Goal: Transaction & Acquisition: Purchase product/service

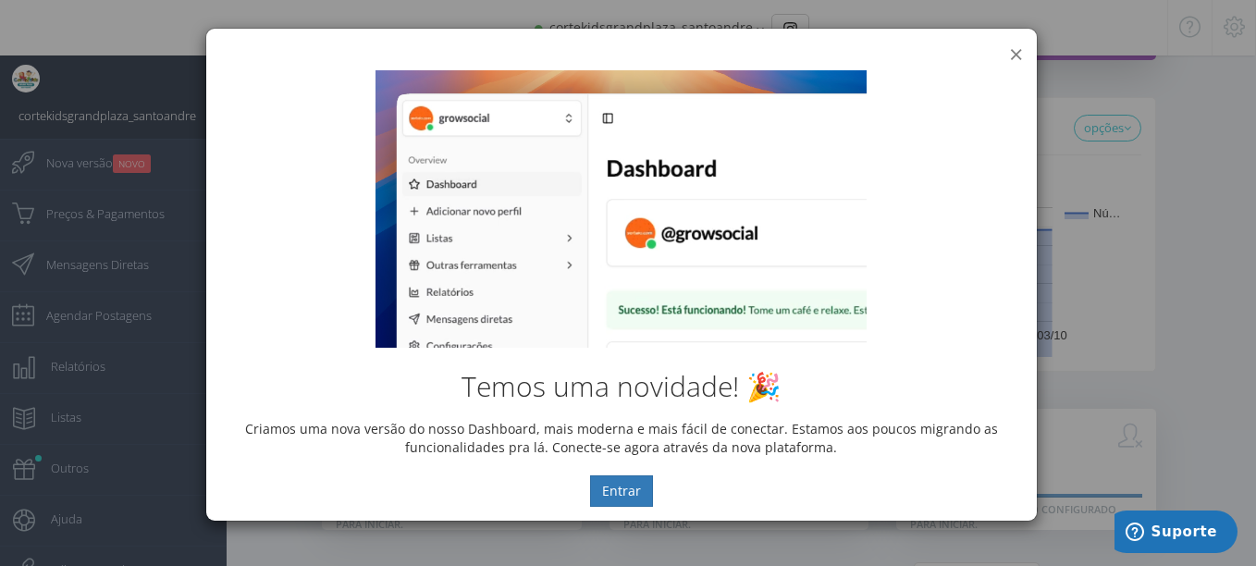
click at [1017, 51] on button "×" at bounding box center [1016, 54] width 14 height 25
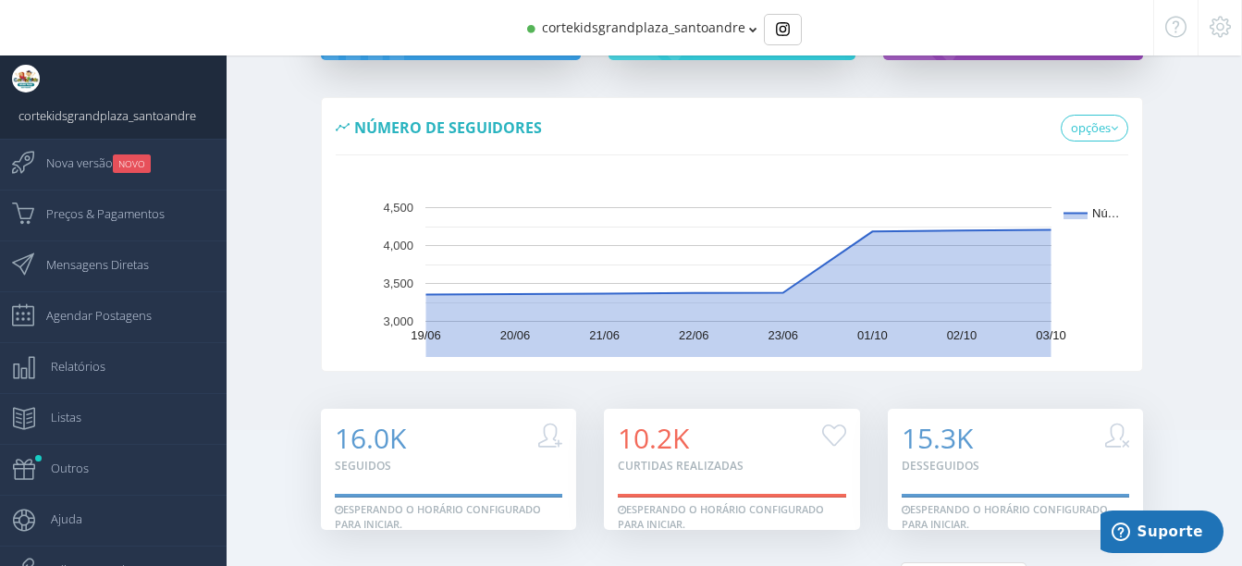
click at [230, 23] on div "cortekidsgrandplaza_santoandre" at bounding box center [621, 27] width 965 height 55
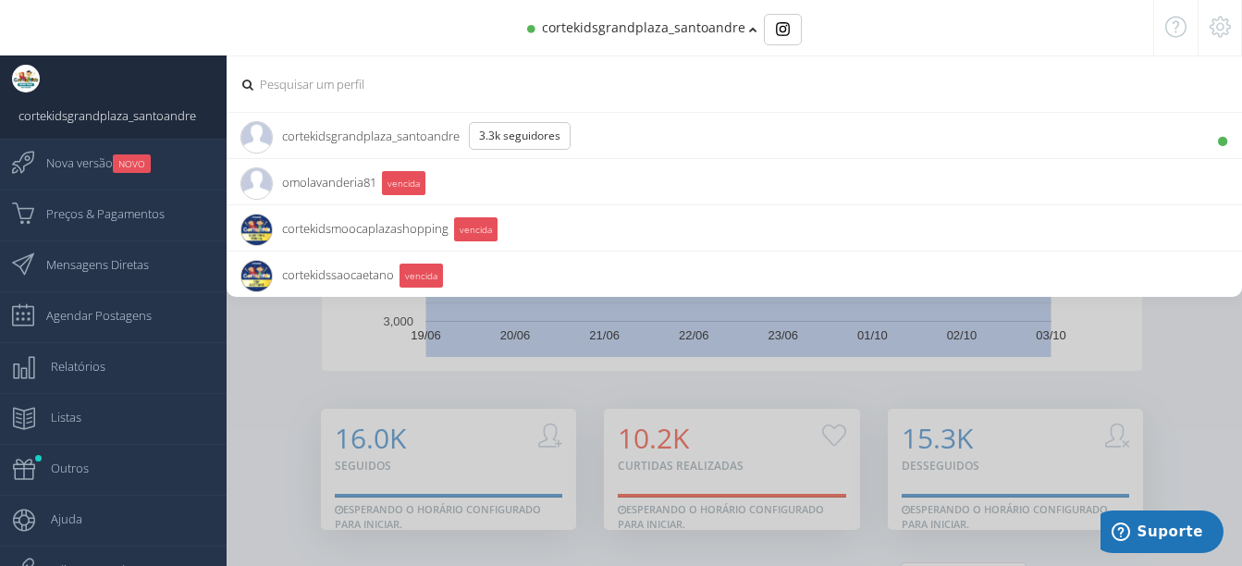
click at [230, 23] on div "cortekidsgrandplaza_santoandre" at bounding box center [621, 27] width 965 height 55
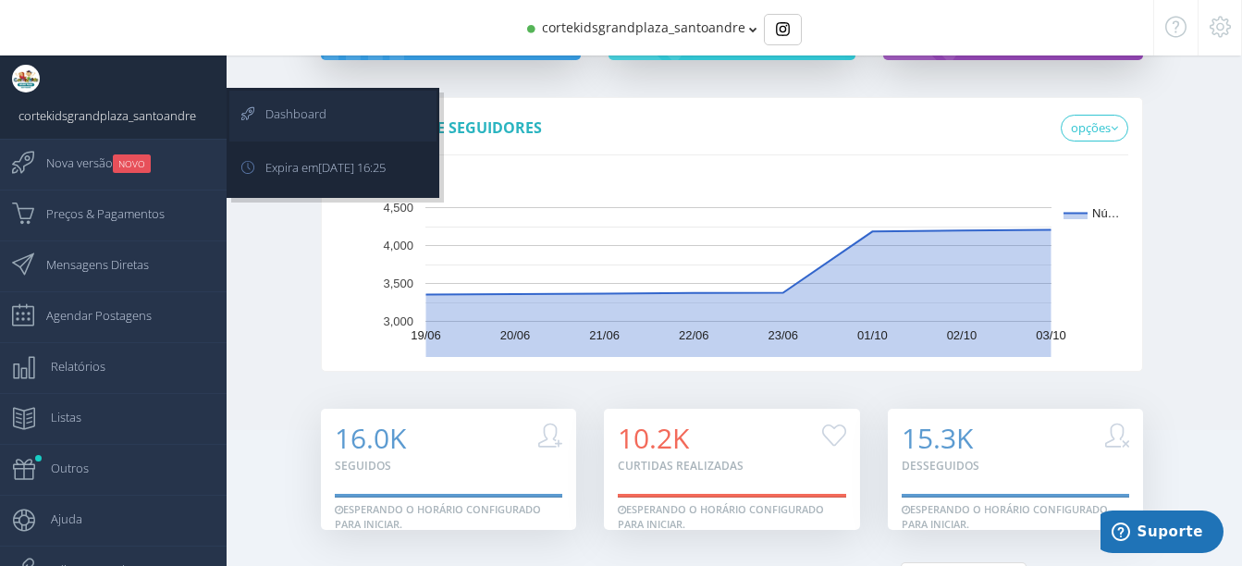
click at [298, 109] on span "Dashboard" at bounding box center [287, 114] width 80 height 46
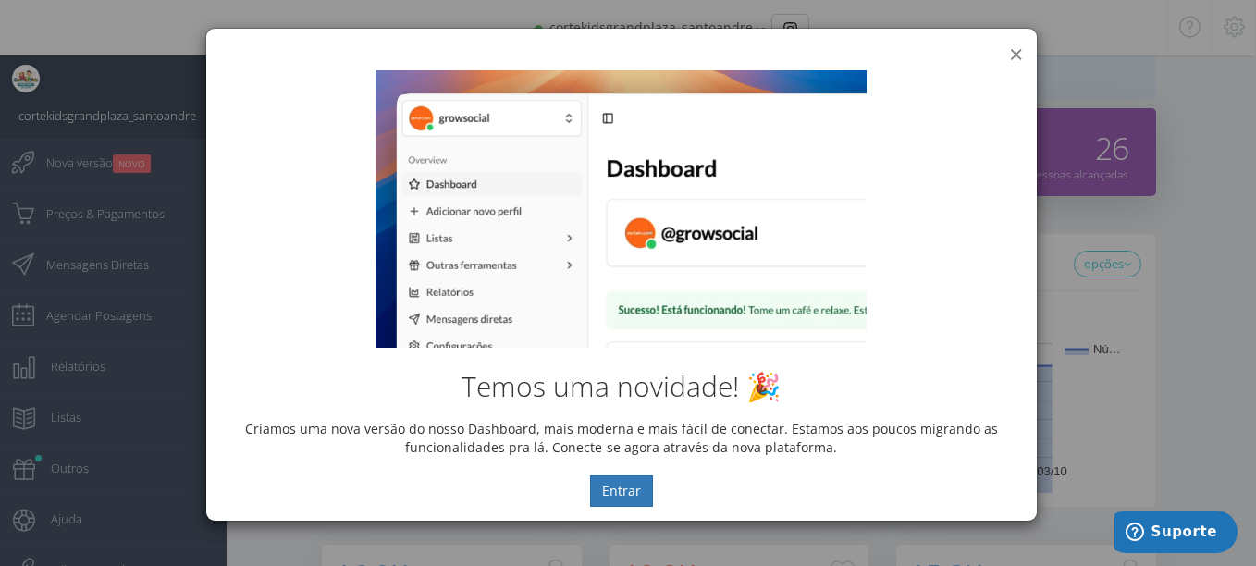
click at [1011, 54] on button "×" at bounding box center [1016, 54] width 14 height 25
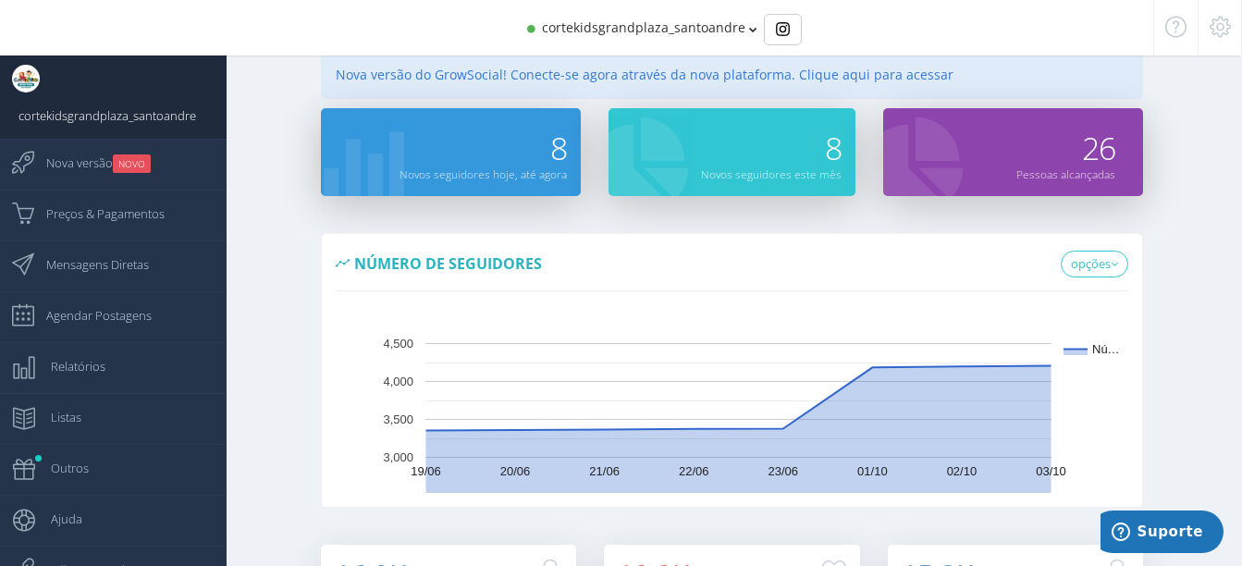
click at [612, 29] on span "cortekidsgrandplaza_santoandre" at bounding box center [643, 27] width 203 height 18
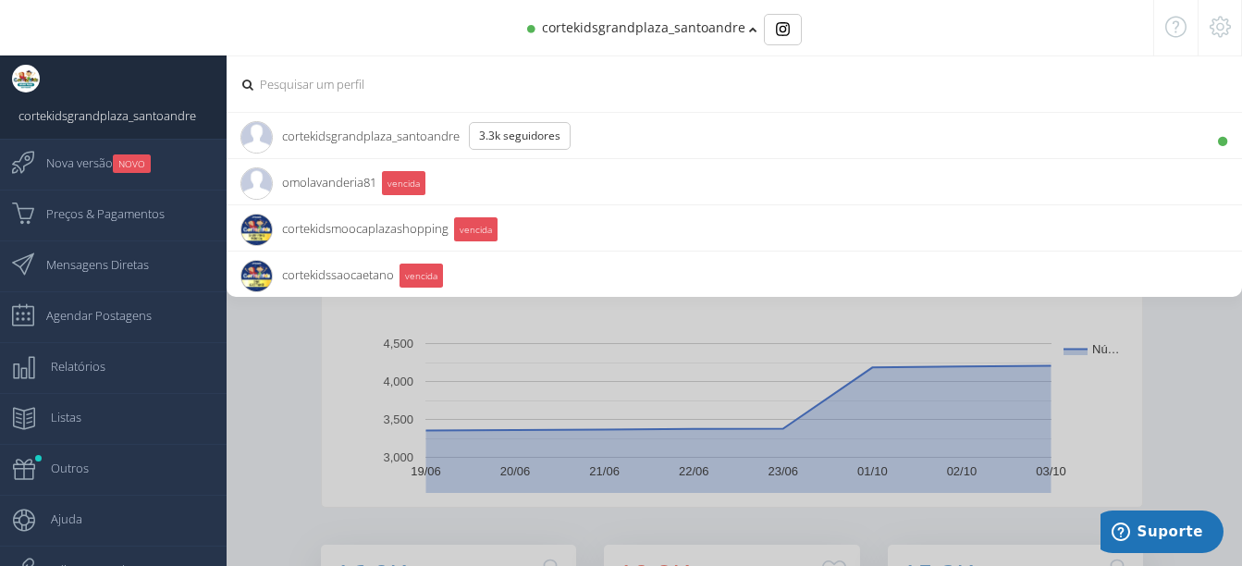
click at [345, 269] on span "cortekidssaocaetano 12.5K Seguidores" at bounding box center [317, 275] width 154 height 46
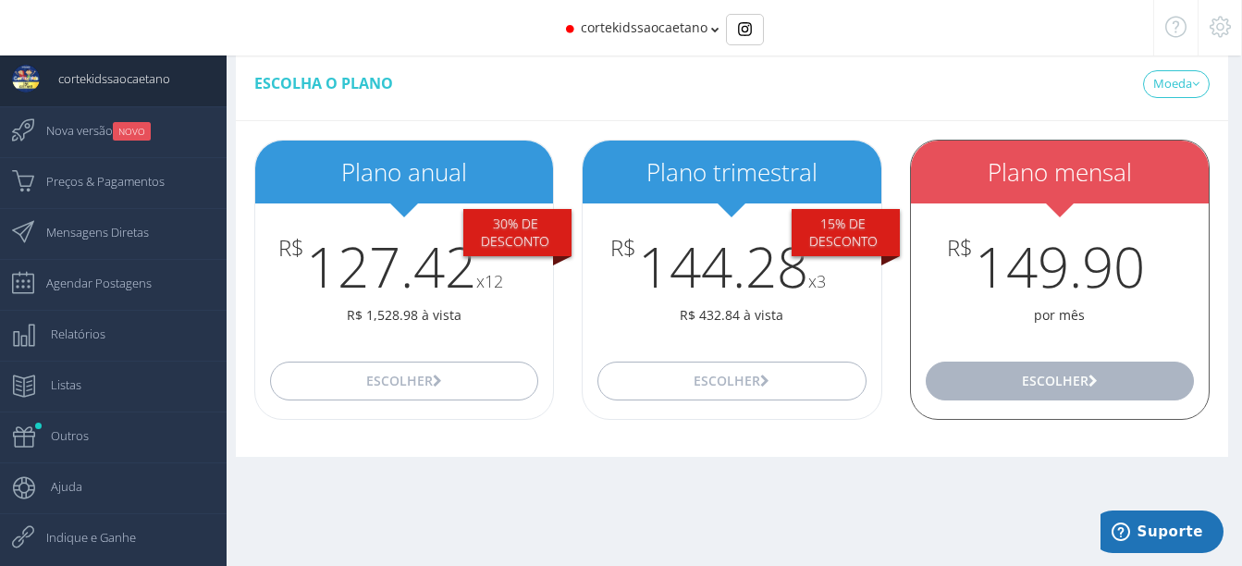
click at [1048, 388] on button "Escolher" at bounding box center [1060, 381] width 268 height 39
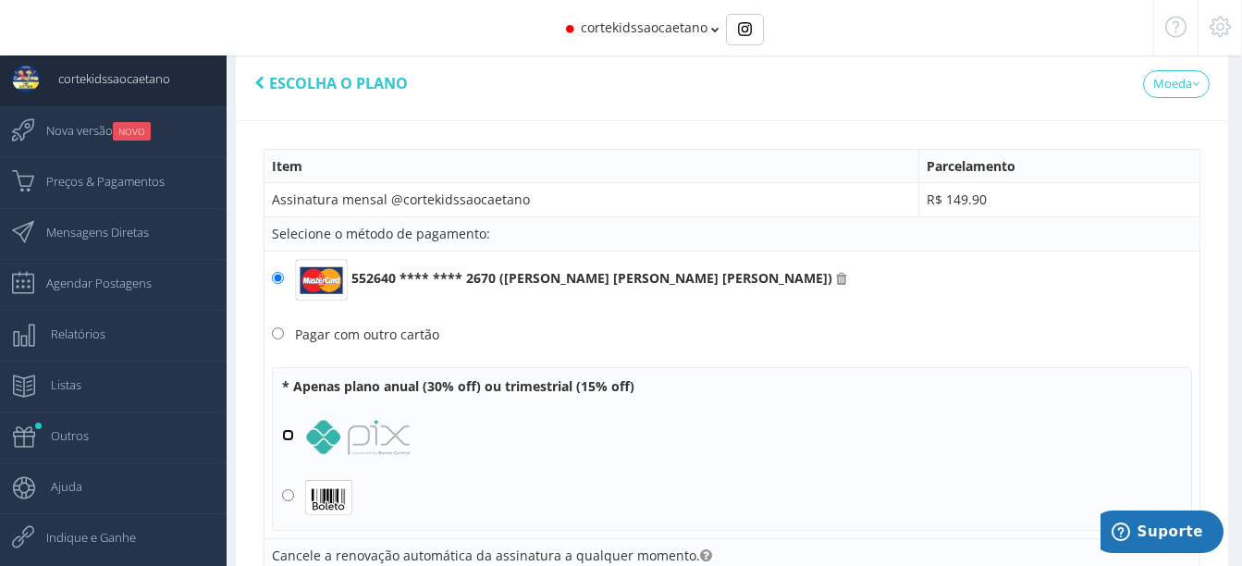
click at [282, 433] on input "radio" at bounding box center [288, 435] width 12 height 12
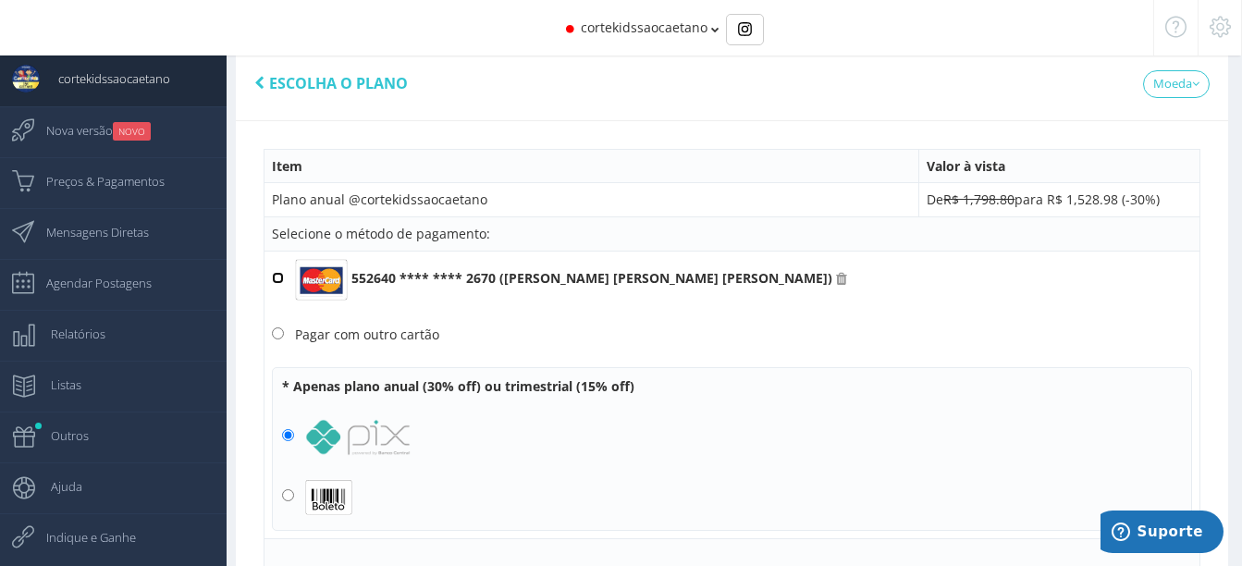
click at [277, 277] on input "552640 **** **** 2670 ([PERSON_NAME] [PERSON_NAME] [PERSON_NAME])" at bounding box center [278, 278] width 12 height 12
radio input "true"
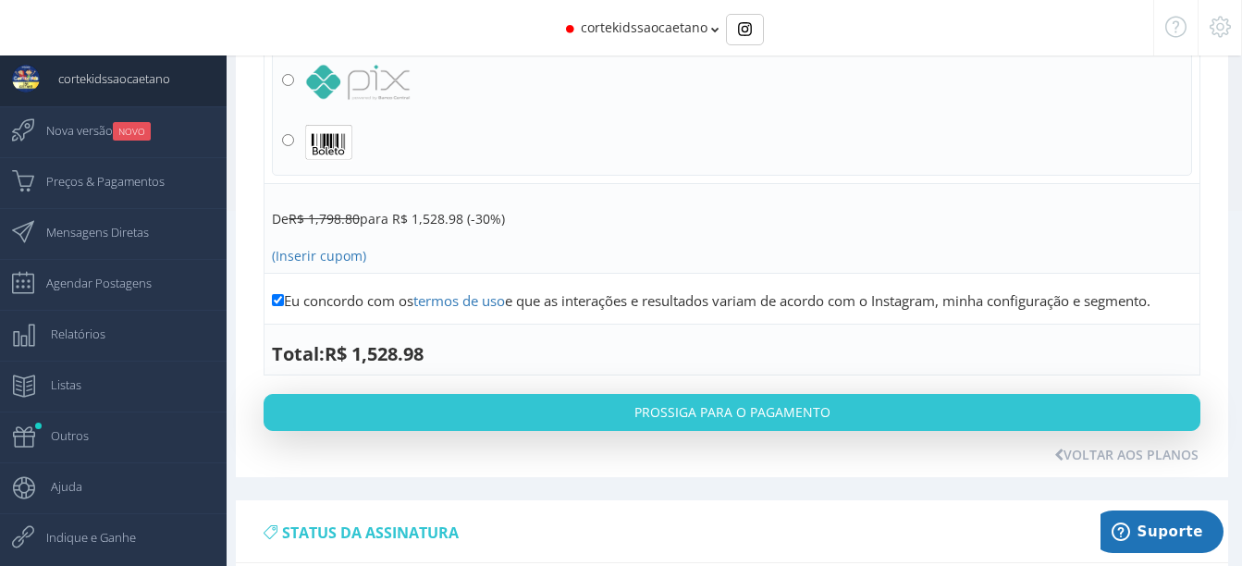
scroll to position [388, 0]
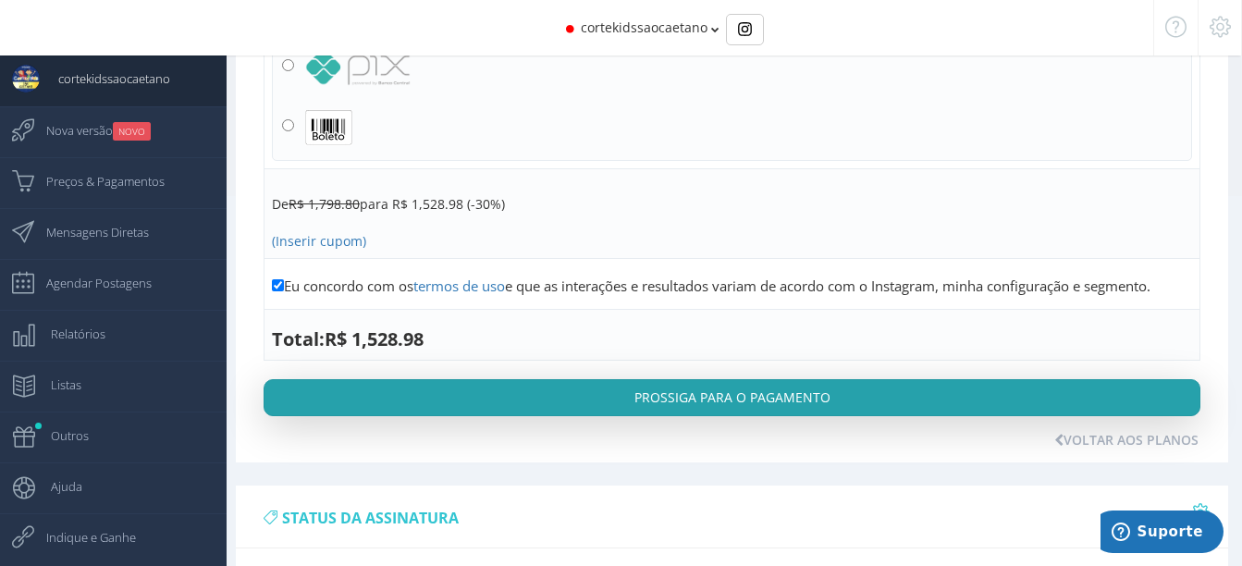
click at [658, 416] on button "Prossiga para o pagamento" at bounding box center [732, 397] width 937 height 37
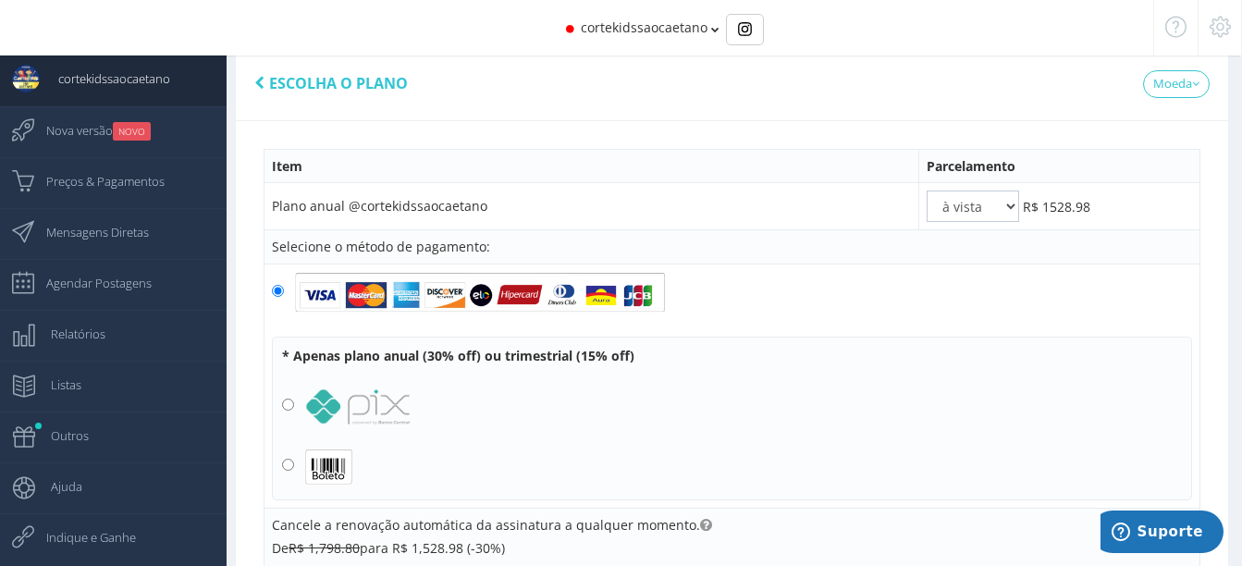
scroll to position [0, 0]
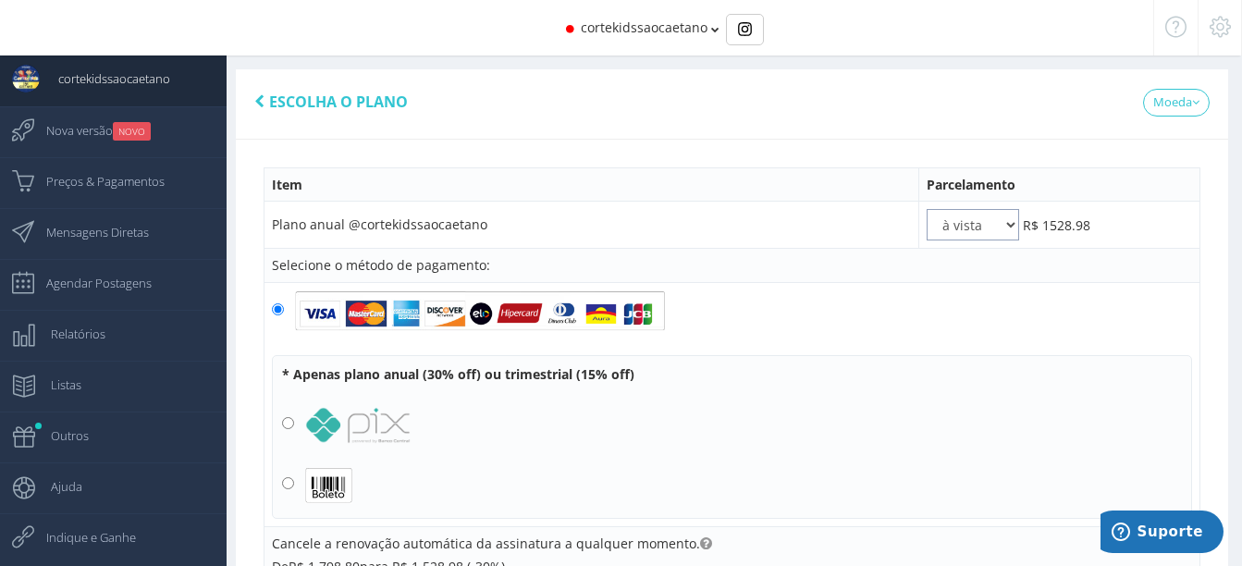
click at [1011, 227] on select "à vista 2x 3x 4x 5x 6x 7x 8x 9x 10x 11x 12x" at bounding box center [973, 224] width 92 height 31
select select "12"
click at [927, 209] on select "à vista 2x 3x 4x 5x 6x 7x 8x 9x 10x 11x 12x" at bounding box center [973, 224] width 92 height 31
click at [289, 424] on input "radio" at bounding box center [288, 423] width 12 height 12
click at [1015, 215] on select "à vista 2x 3x 4x 5x 6x 7x 8x 9x 10x 11x 12x" at bounding box center [973, 224] width 92 height 31
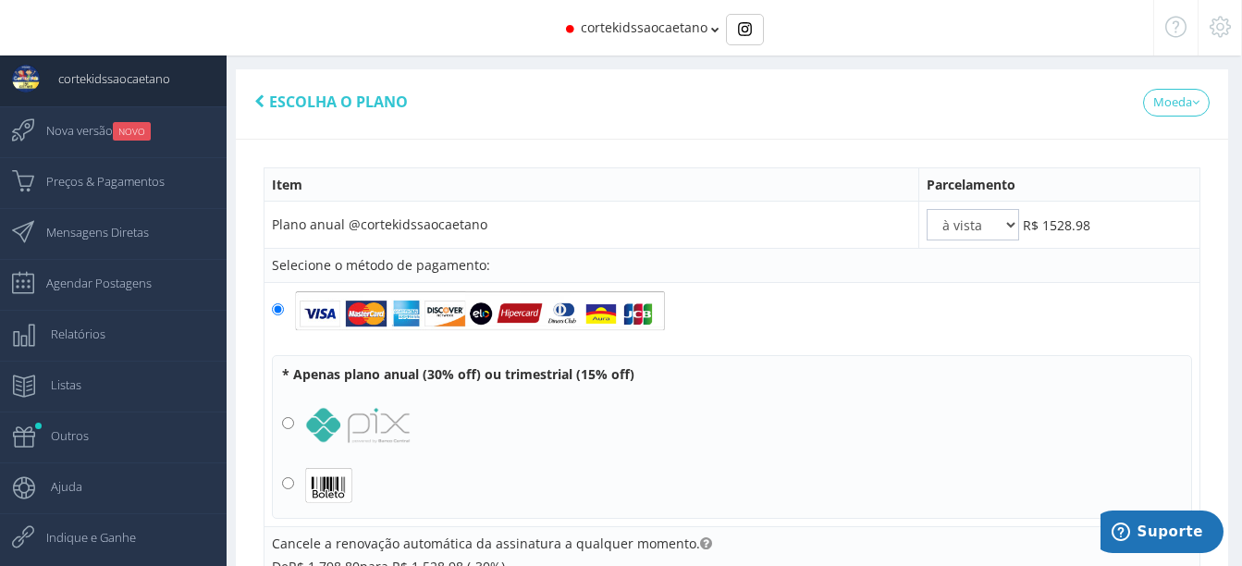
click at [626, 28] on span "cortekidssaocaetano" at bounding box center [644, 27] width 127 height 18
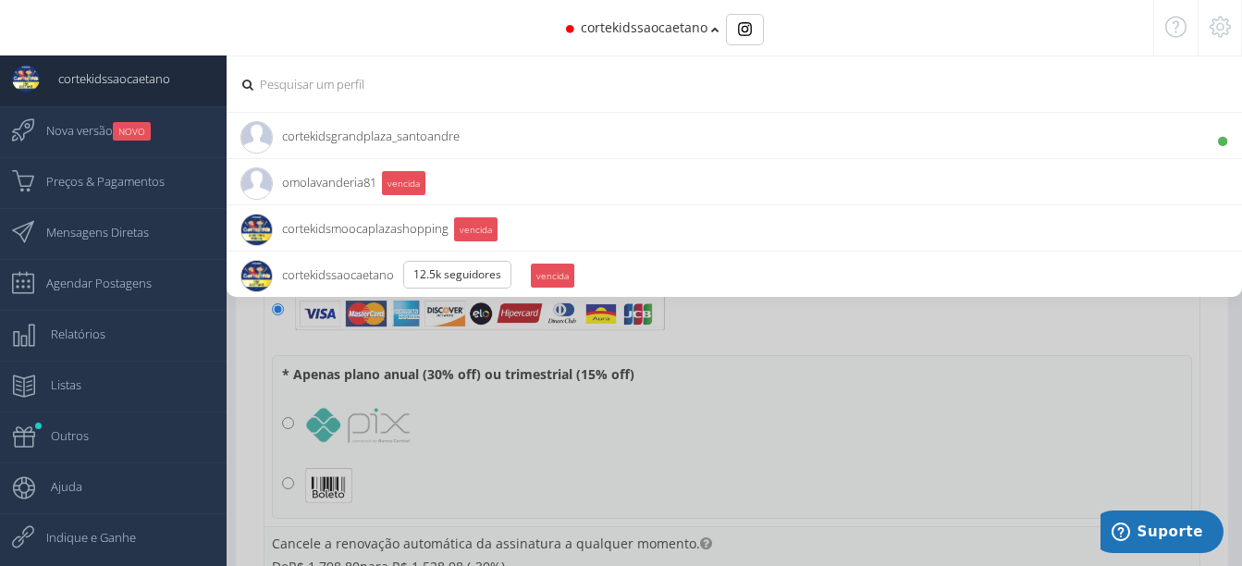
click at [566, 123] on li "cortekidsgrandplaza_santoandre 3.3K Seguidores" at bounding box center [734, 135] width 1015 height 46
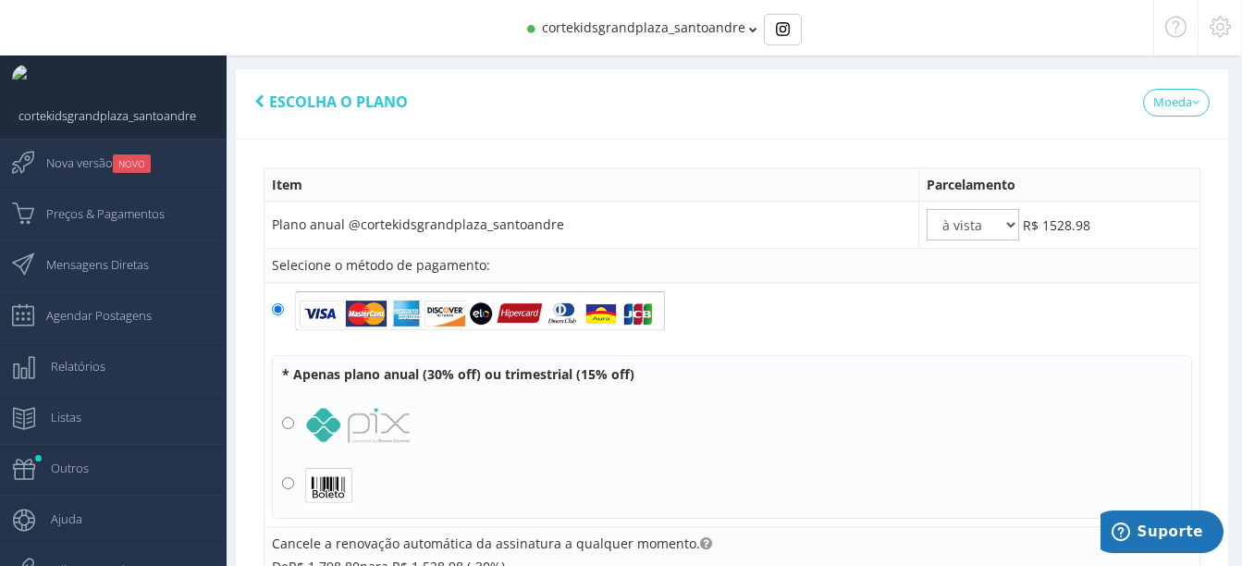
click at [624, 39] on div "cortekidsgrandplaza_santoandre" at bounding box center [621, 27] width 965 height 55
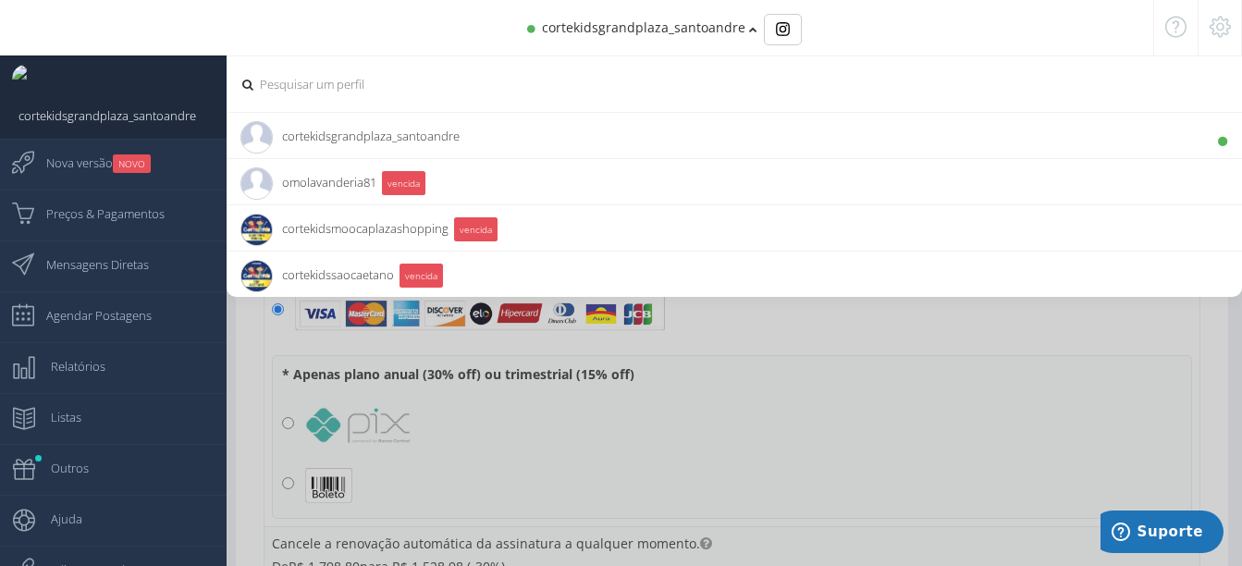
click at [665, 30] on span "cortekidsgrandplaza_santoandre" at bounding box center [643, 27] width 203 height 18
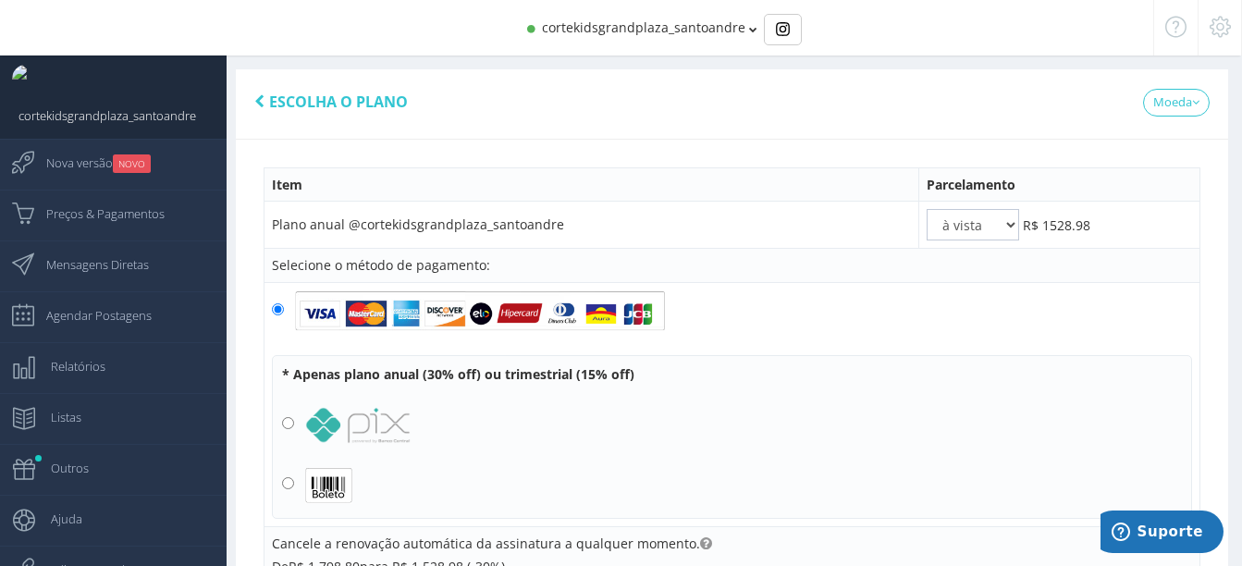
click at [665, 34] on span "cortekidsgrandplaza_santoandre" at bounding box center [643, 27] width 203 height 18
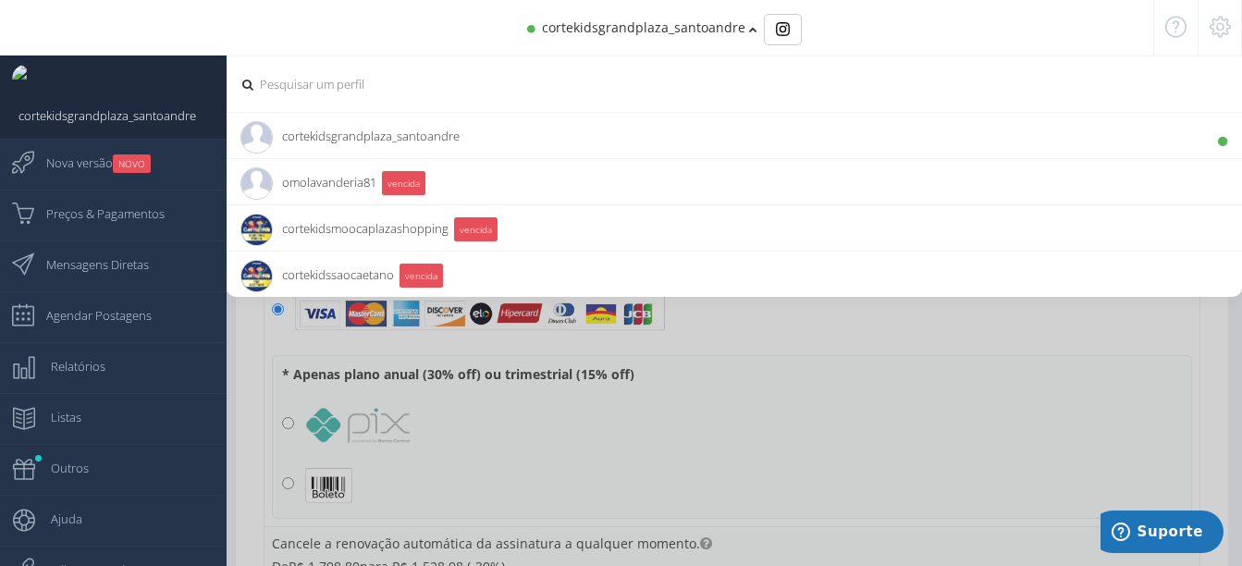
click at [319, 279] on span "cortekidssaocaetano 12.5K Seguidores" at bounding box center [317, 275] width 154 height 46
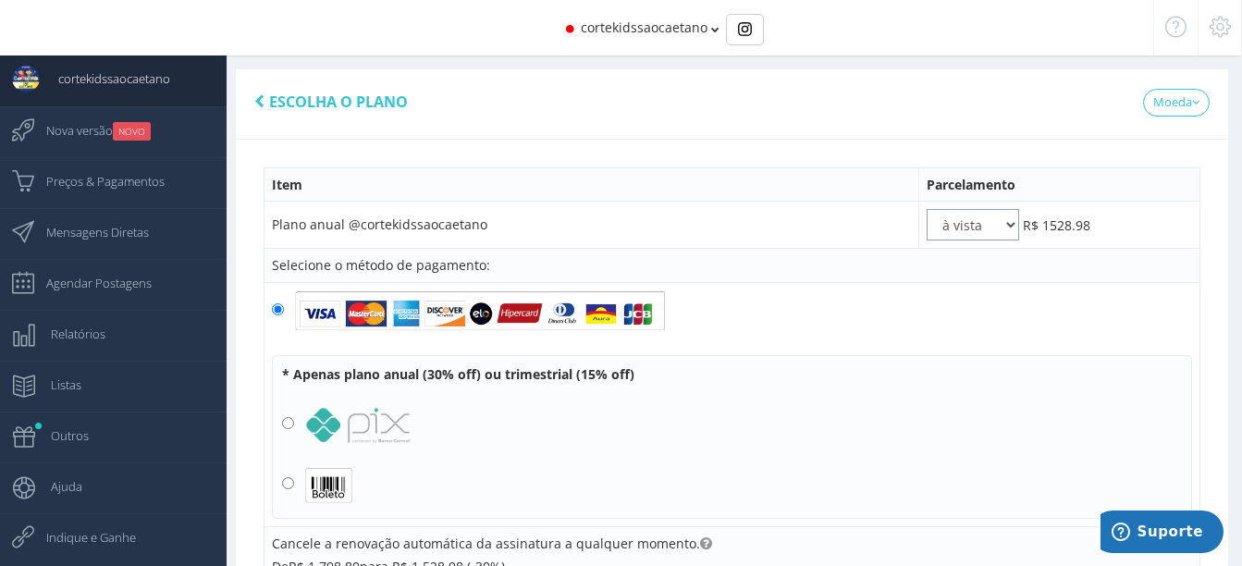
click at [953, 221] on select "à vista 2x 3x 4x 5x 6x 7x 8x 9x 10x 11x 12x" at bounding box center [973, 224] width 92 height 31
click at [954, 218] on select "à vista 2x 3x 4x 5x 6x 7x 8x 9x 10x 11x 12x" at bounding box center [973, 224] width 92 height 31
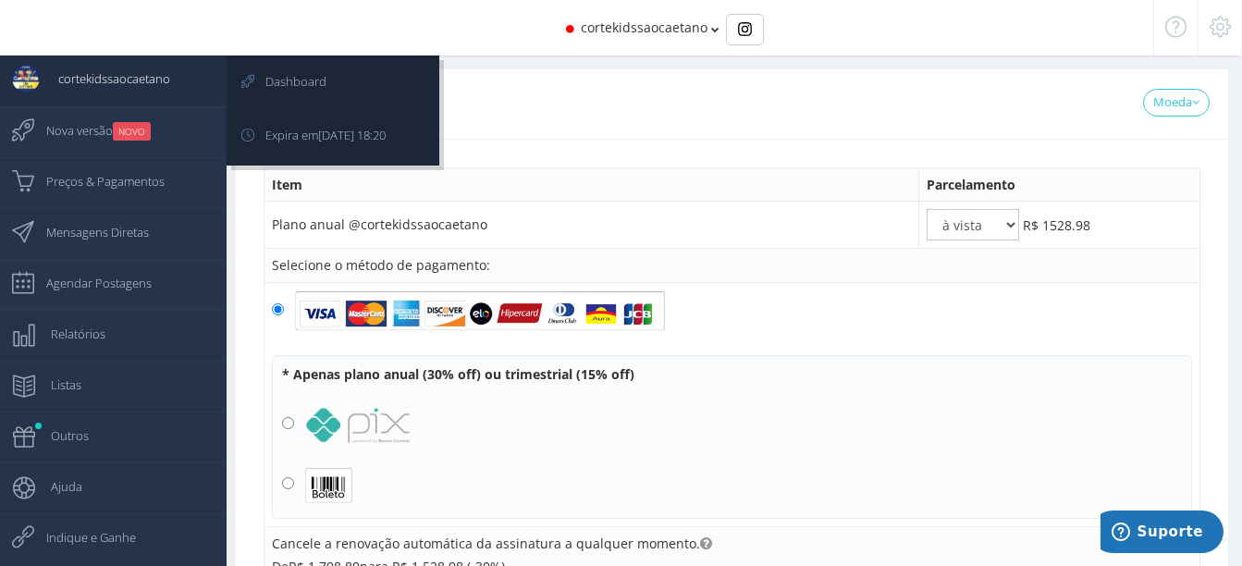
click at [98, 78] on span "cortekidssaocaetano" at bounding box center [105, 78] width 130 height 46
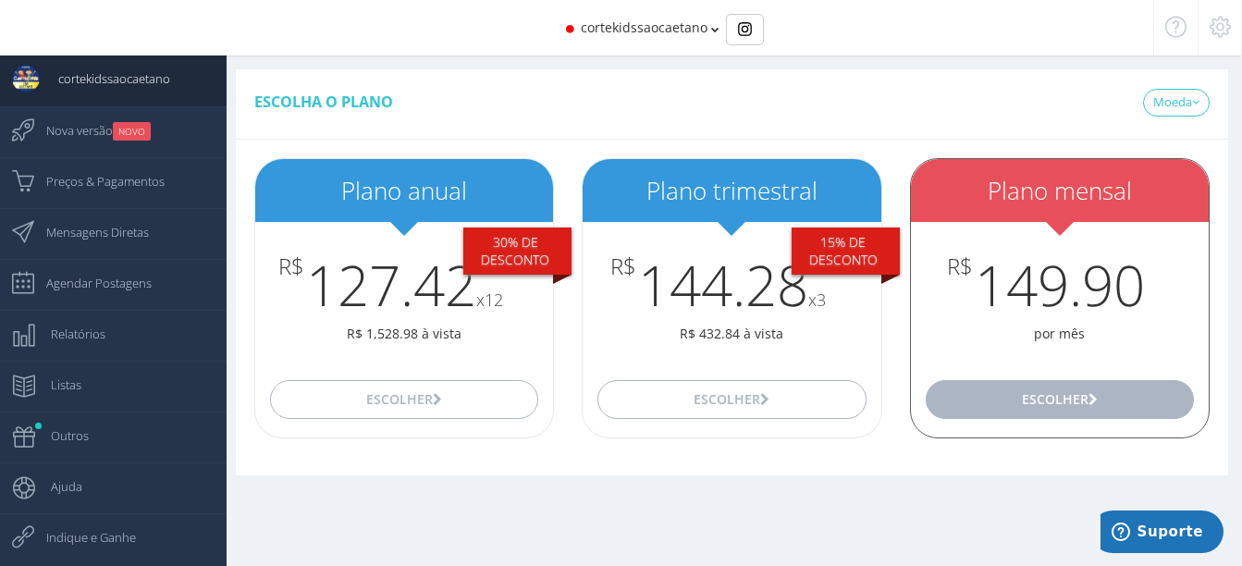
click at [1052, 404] on button "Escolher" at bounding box center [1060, 399] width 268 height 39
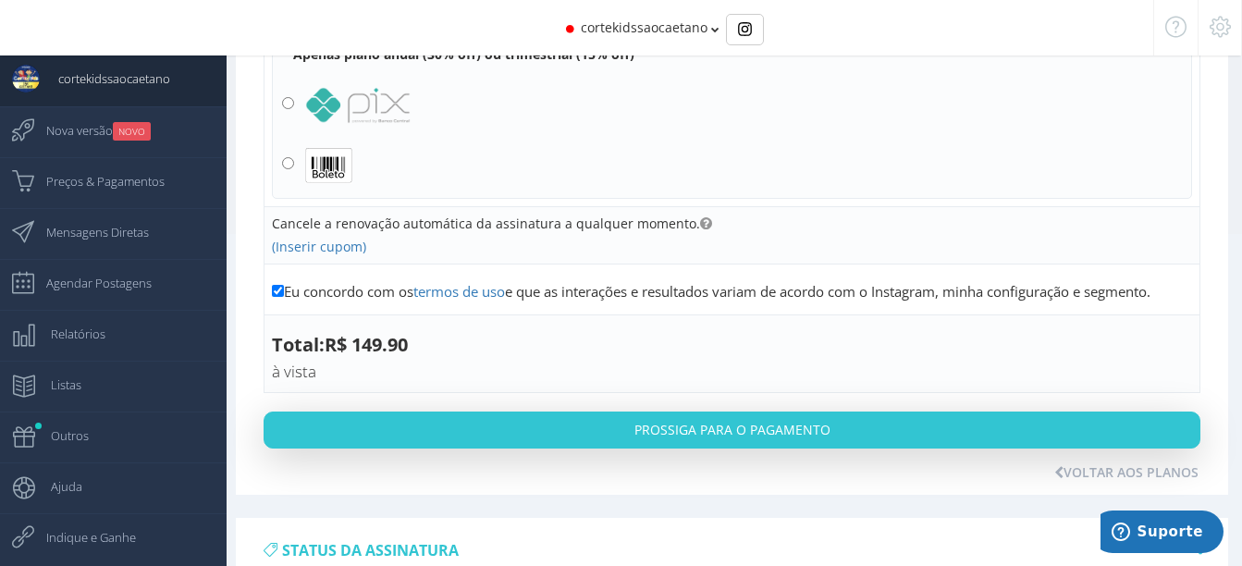
scroll to position [370, 0]
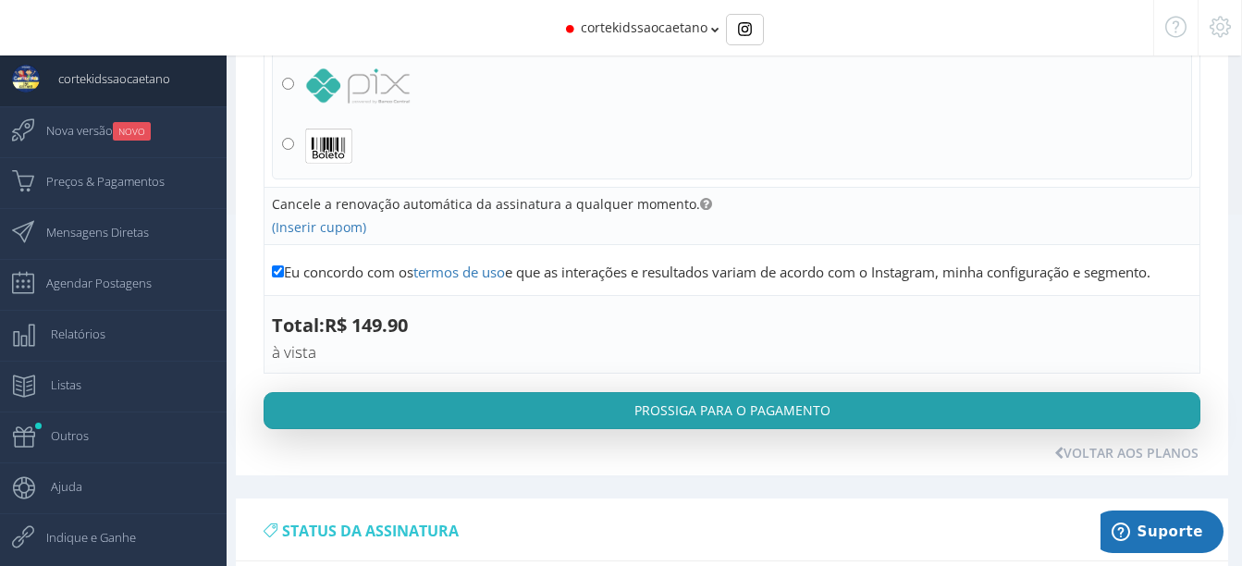
click at [834, 413] on button "Prossiga para o pagamento" at bounding box center [732, 410] width 937 height 37
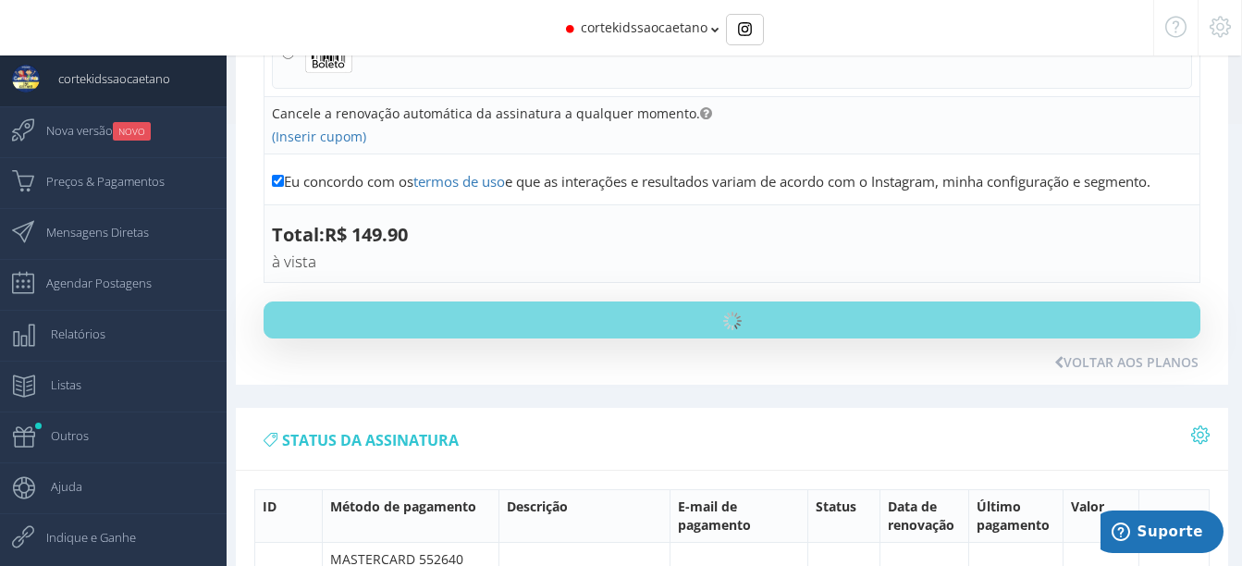
scroll to position [462, 0]
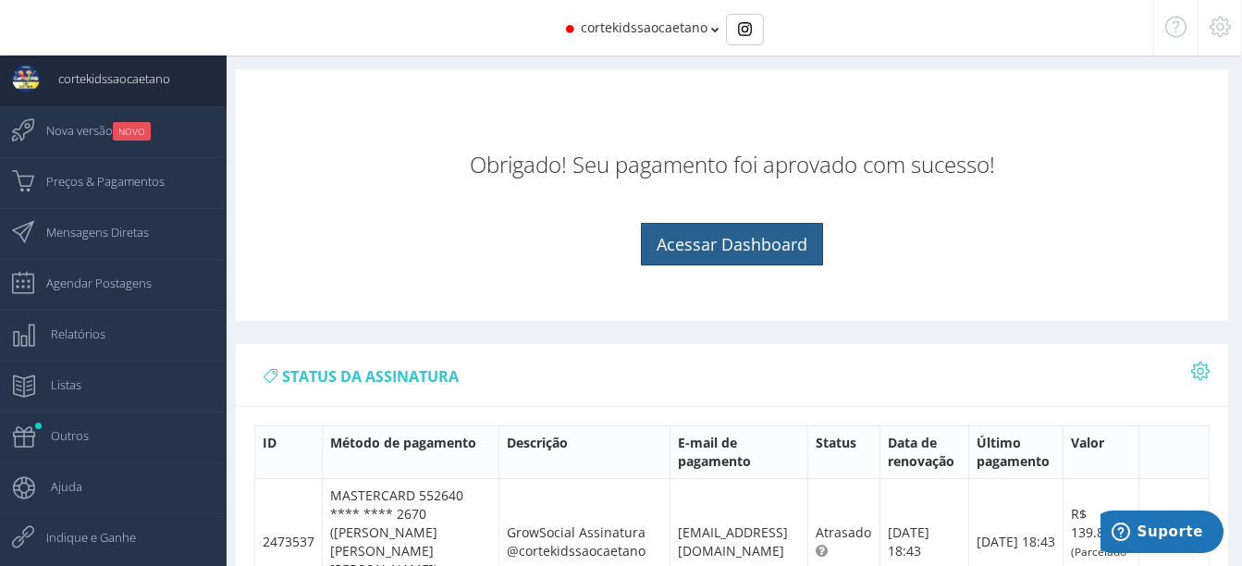
click at [752, 239] on link "Acessar Dashboard" at bounding box center [732, 244] width 182 height 43
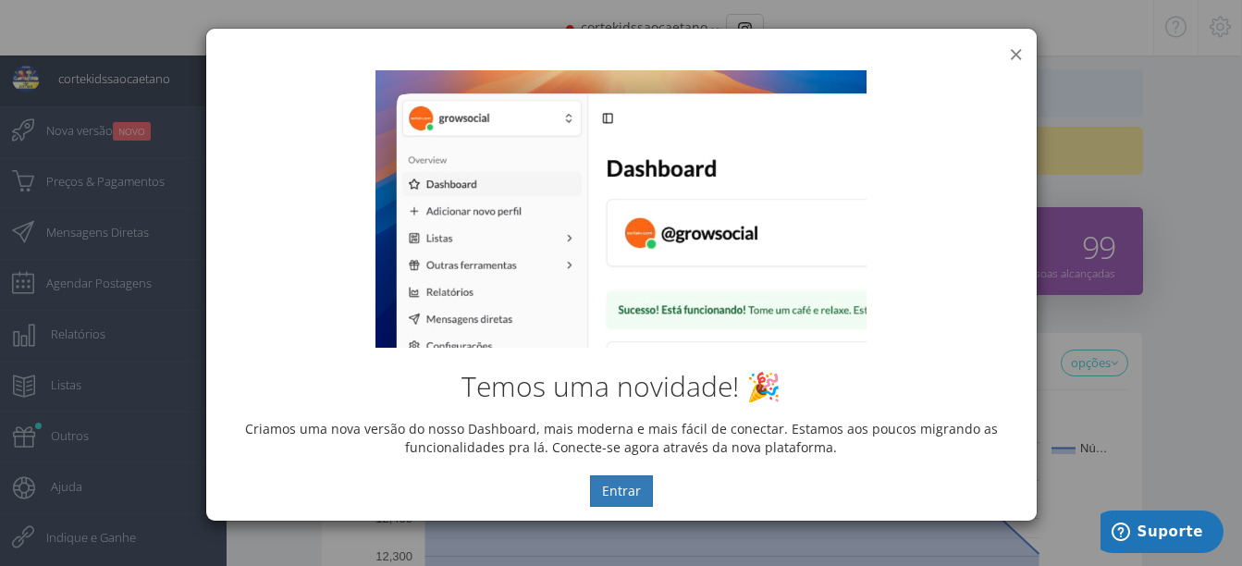
click at [1013, 45] on button "×" at bounding box center [1016, 54] width 14 height 25
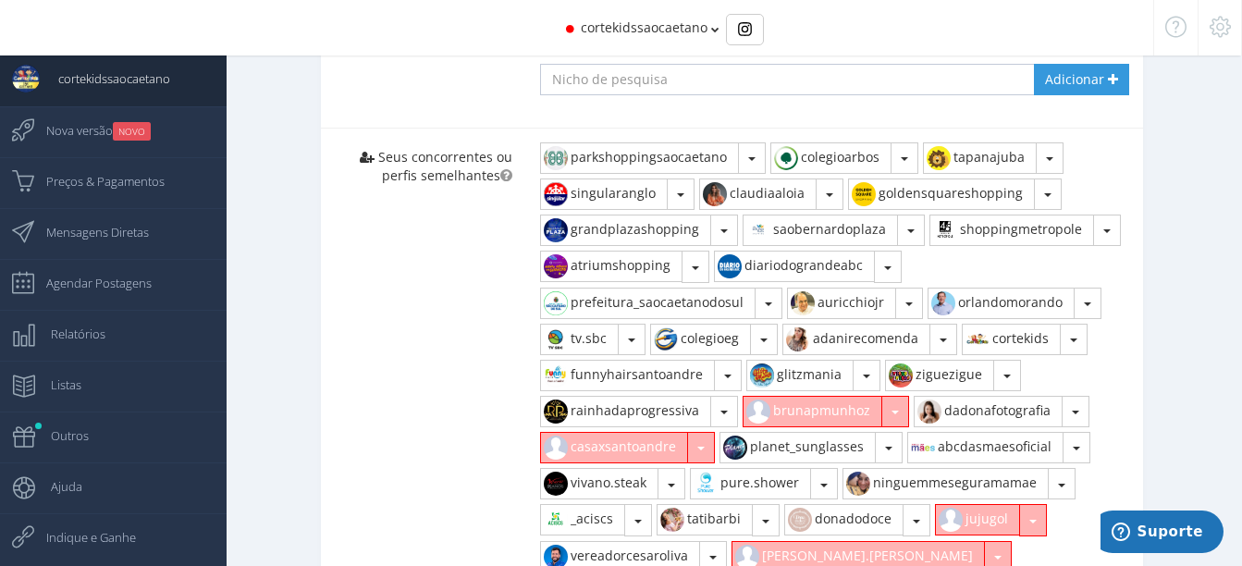
scroll to position [1387, 0]
click at [704, 446] on span "button" at bounding box center [700, 448] width 7 height 4
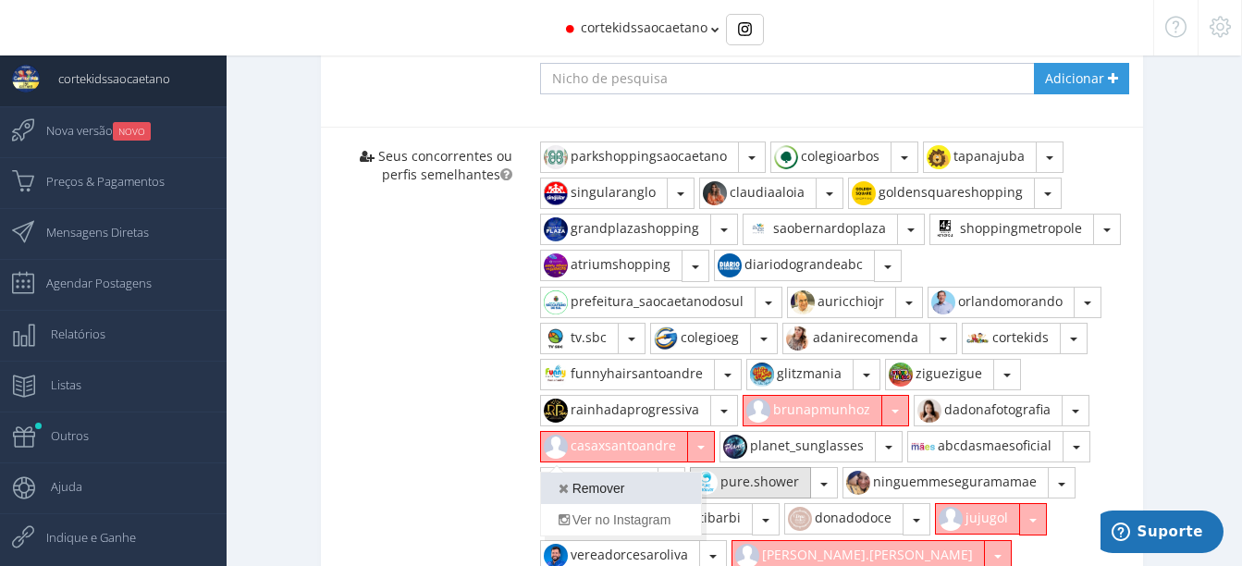
click at [617, 473] on link "Remover" at bounding box center [621, 488] width 160 height 31
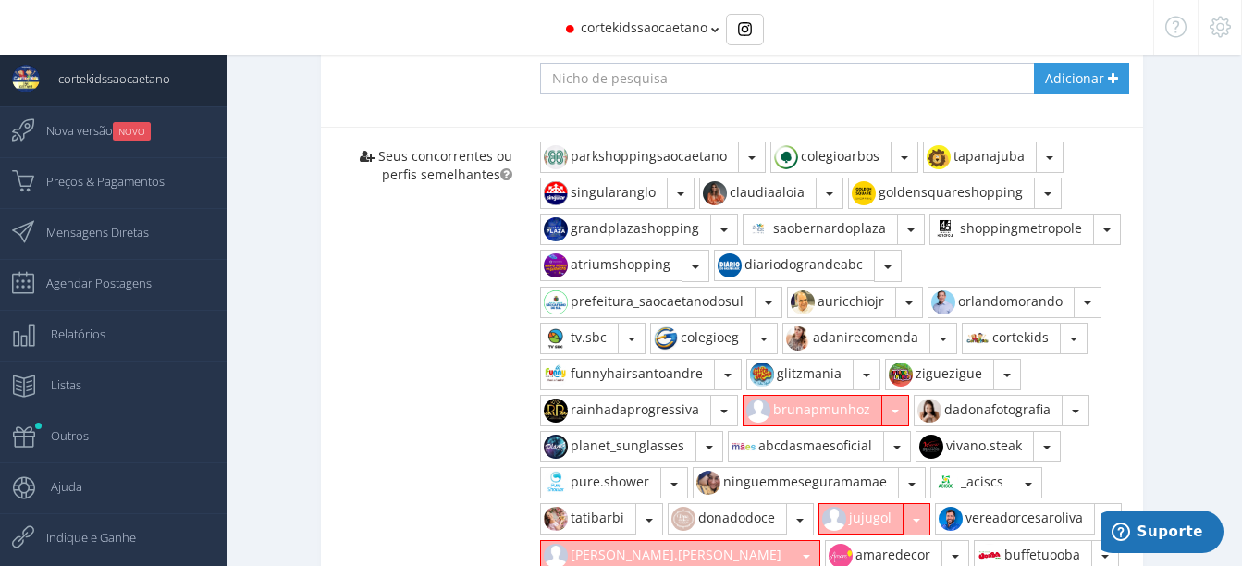
click at [892, 399] on button "button" at bounding box center [895, 410] width 28 height 31
click at [835, 446] on link "Remover" at bounding box center [824, 452] width 160 height 31
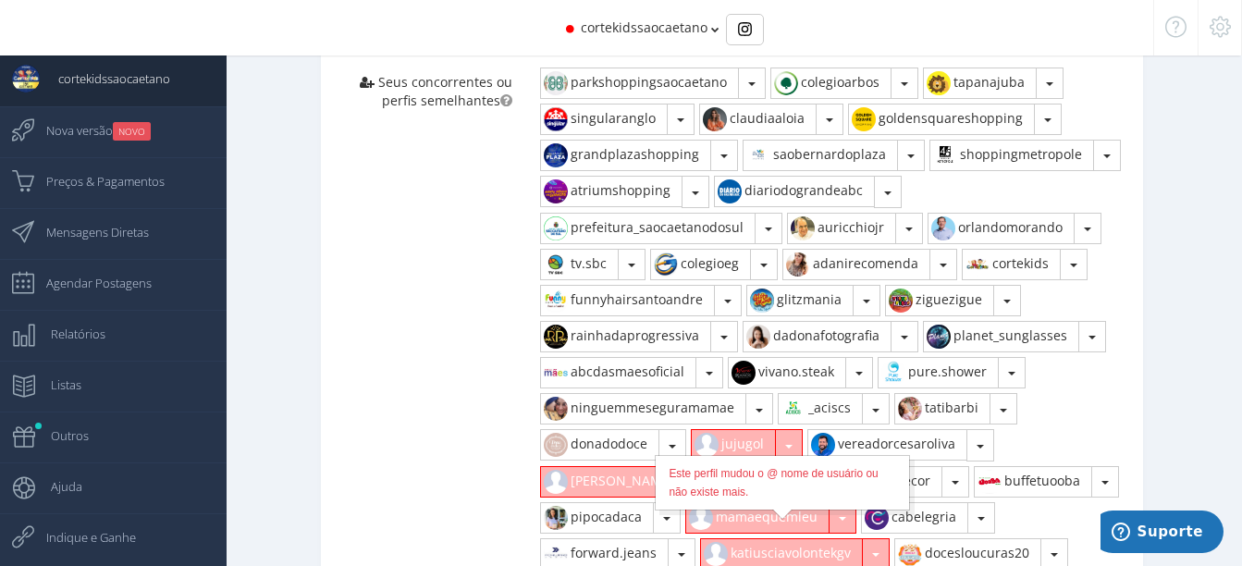
scroll to position [1572, 0]
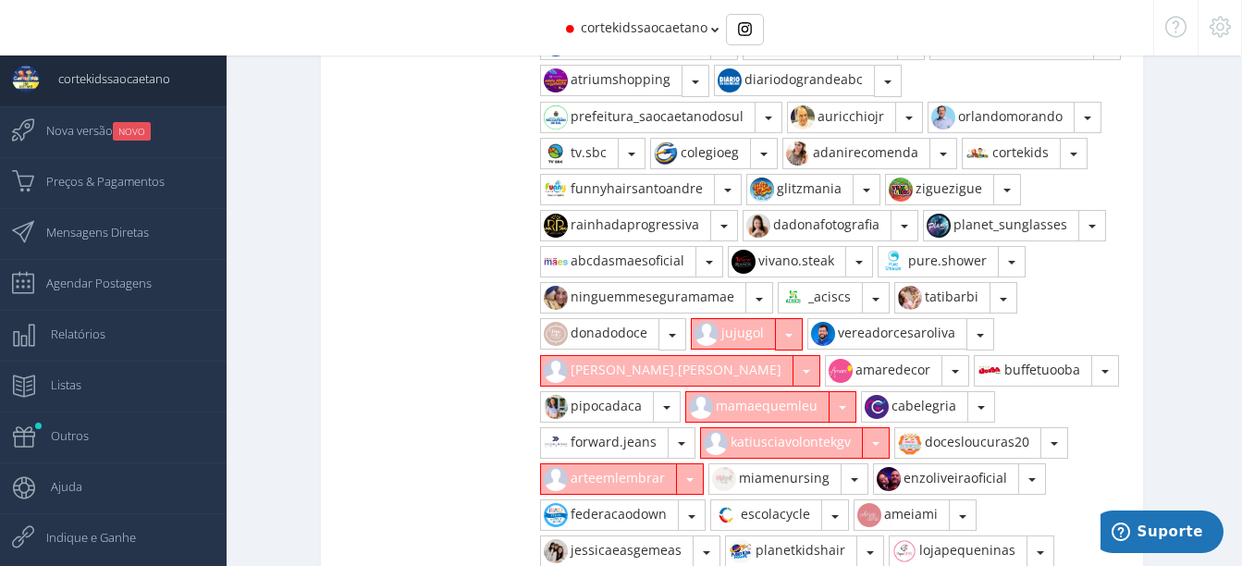
click at [788, 318] on button "button" at bounding box center [789, 333] width 28 height 31
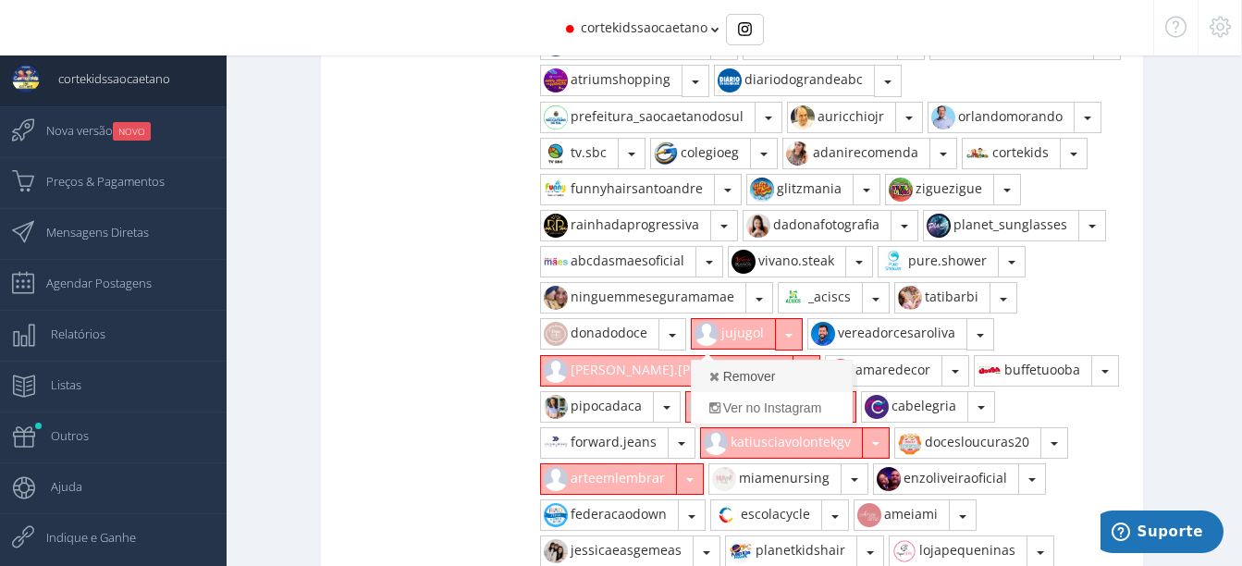
click at [765, 361] on link "Remover" at bounding box center [772, 376] width 160 height 31
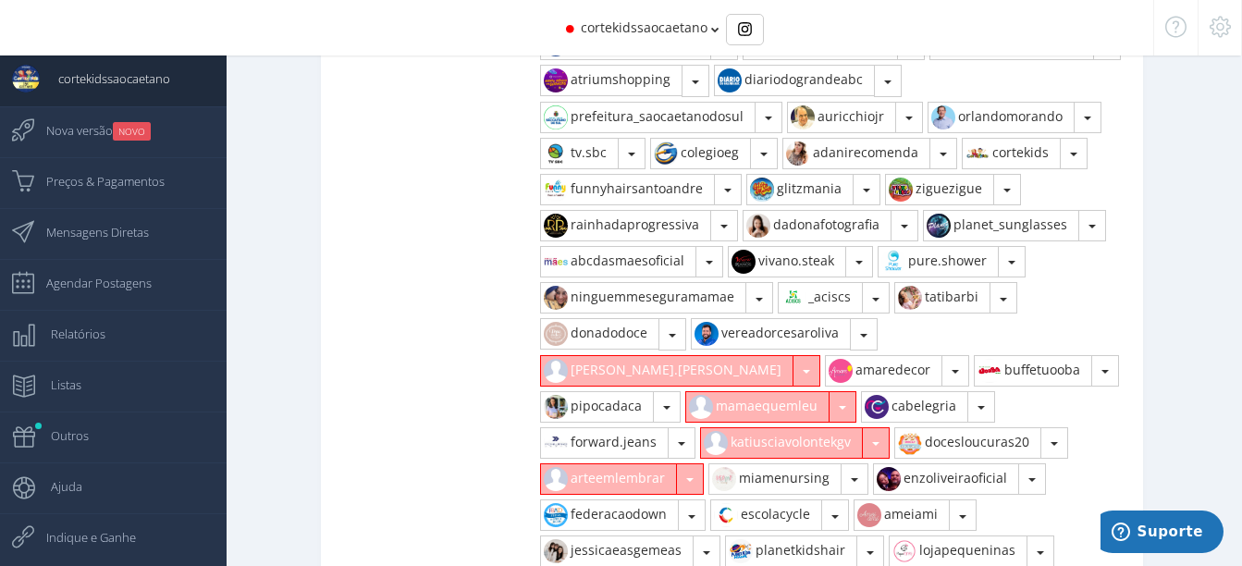
click at [810, 370] on span "button" at bounding box center [806, 372] width 7 height 4
click at [701, 397] on link "Remover" at bounding box center [621, 412] width 160 height 31
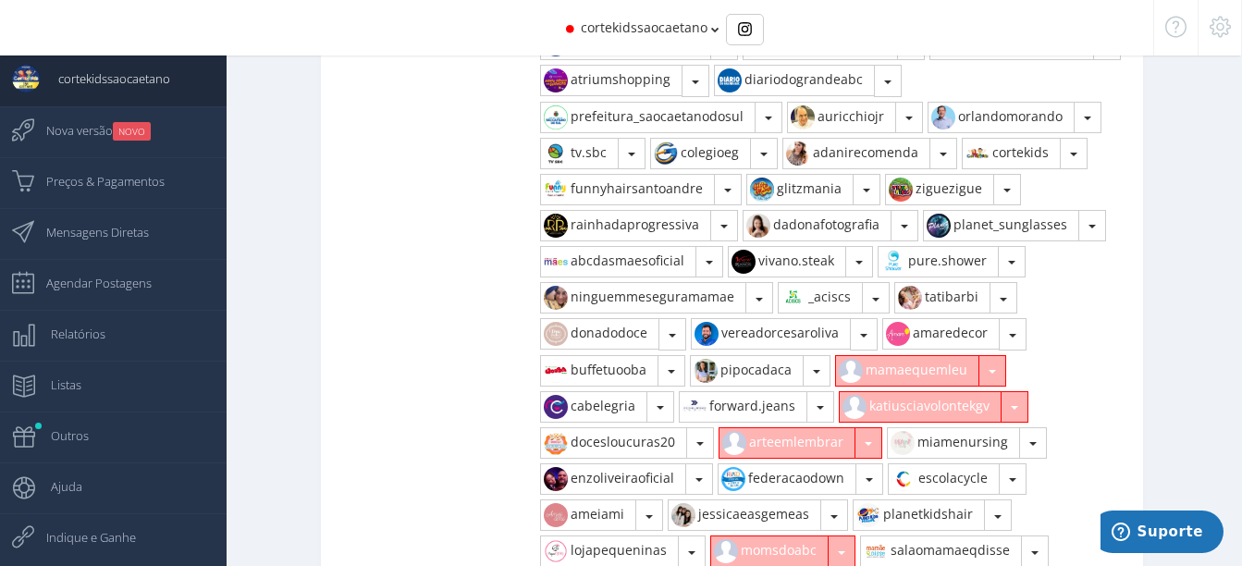
click at [1016, 394] on button "button" at bounding box center [1015, 406] width 28 height 31
click at [924, 433] on link "Remover" at bounding box center [920, 448] width 160 height 31
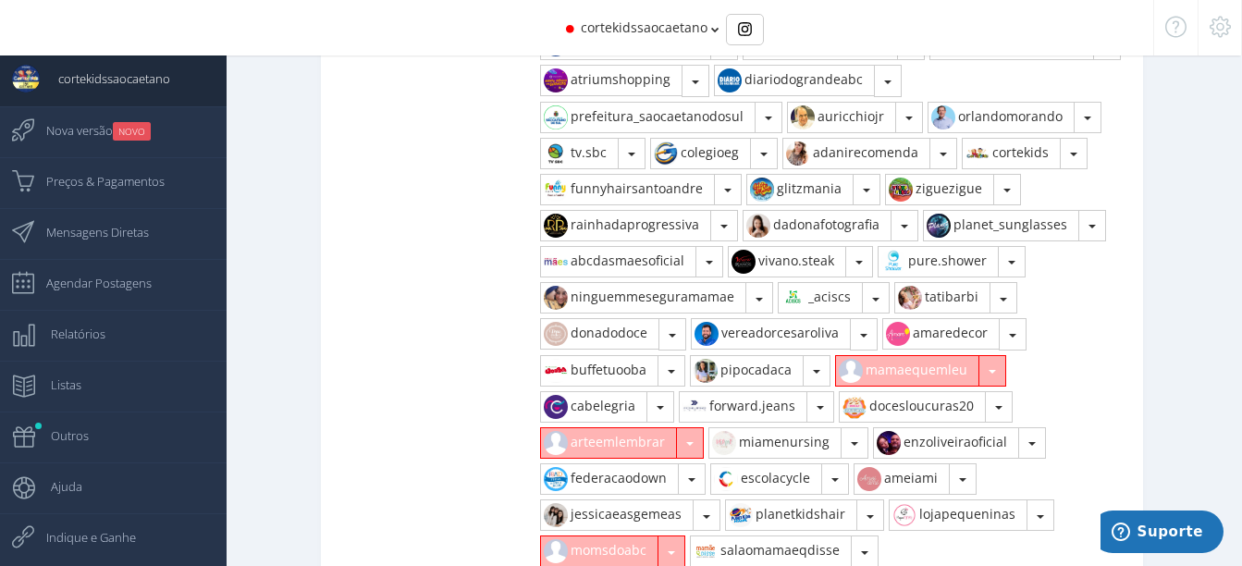
click at [687, 427] on button "button" at bounding box center [690, 442] width 28 height 31
click at [700, 429] on button "button" at bounding box center [690, 442] width 28 height 31
click at [687, 442] on span "button" at bounding box center [689, 444] width 7 height 4
click at [649, 474] on link "Remover" at bounding box center [621, 484] width 160 height 31
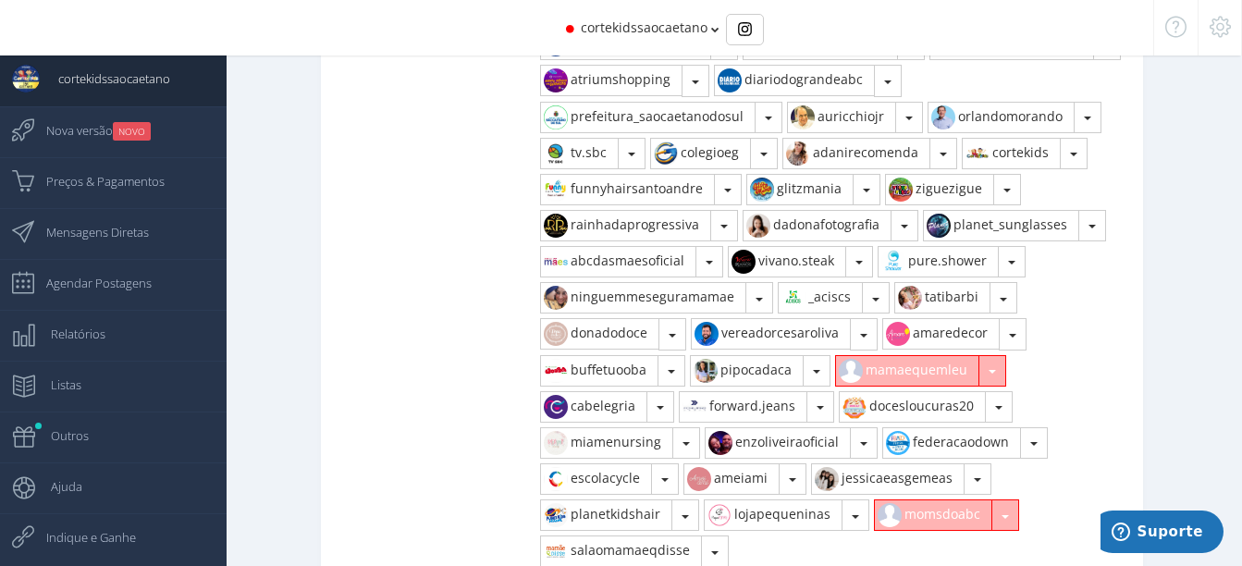
click at [1174, 301] on div "Modo simples 1 2" at bounding box center [732, 120] width 1020 height 1790
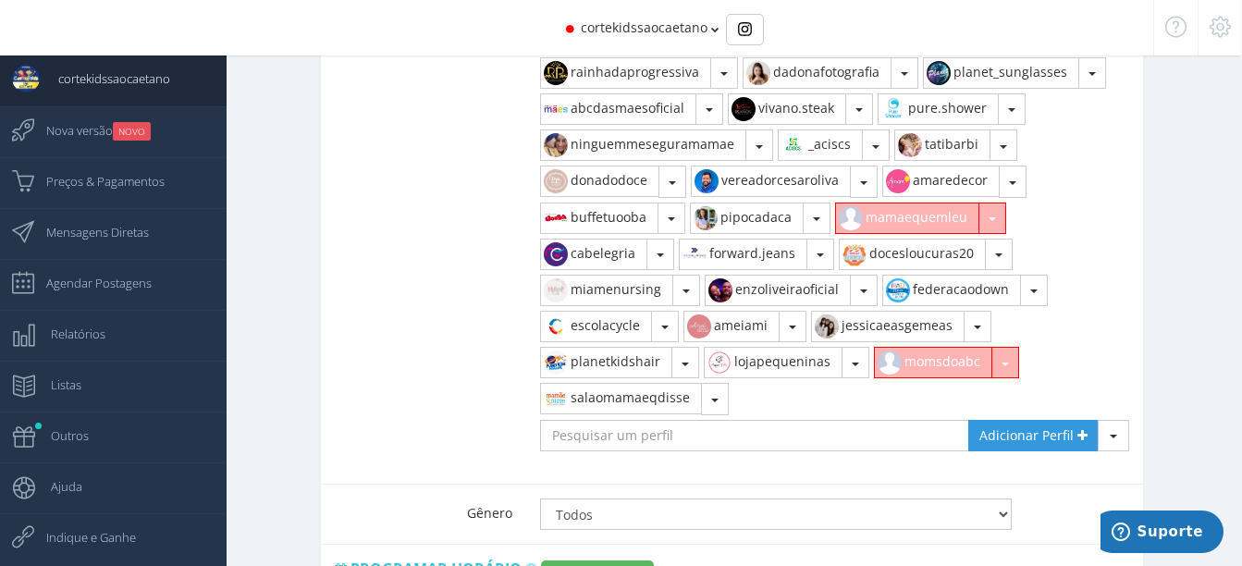
scroll to position [1757, 0]
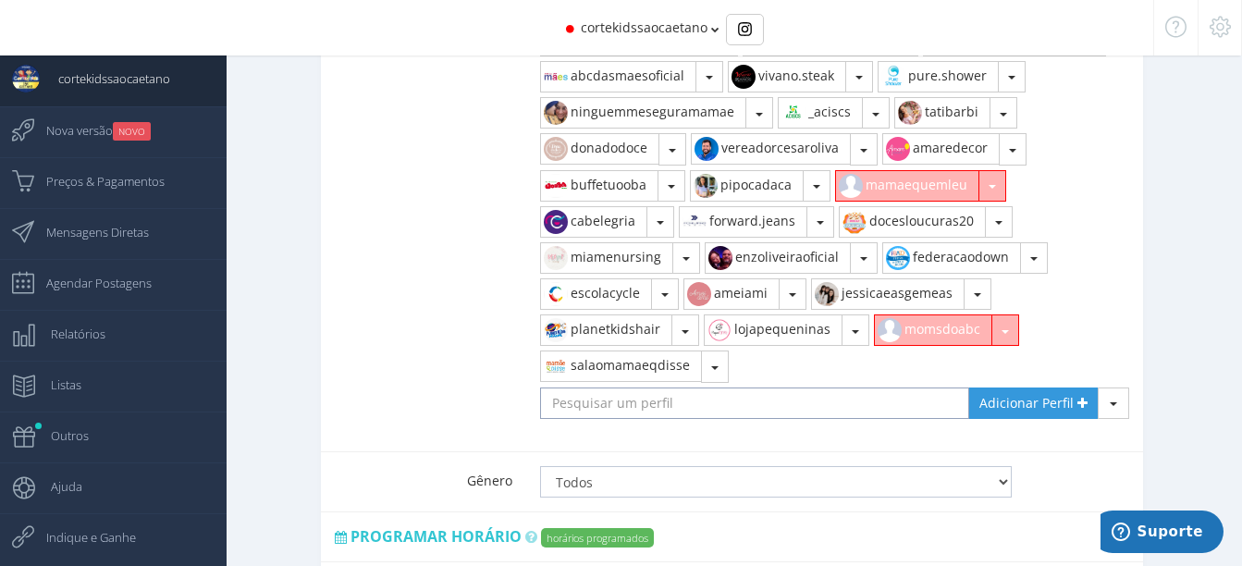
click at [757, 387] on input "text" at bounding box center [754, 402] width 429 height 31
type input "SOASPONTINHAS"
click at [1024, 394] on span "Adicionar Perfil" at bounding box center [1026, 403] width 94 height 18
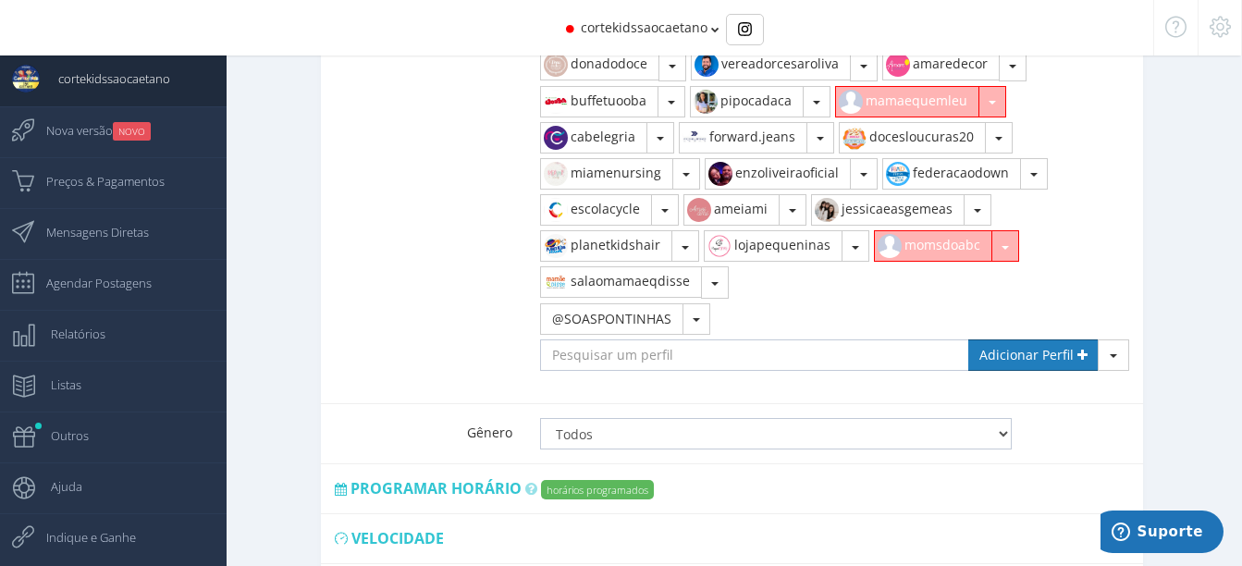
scroll to position [1850, 0]
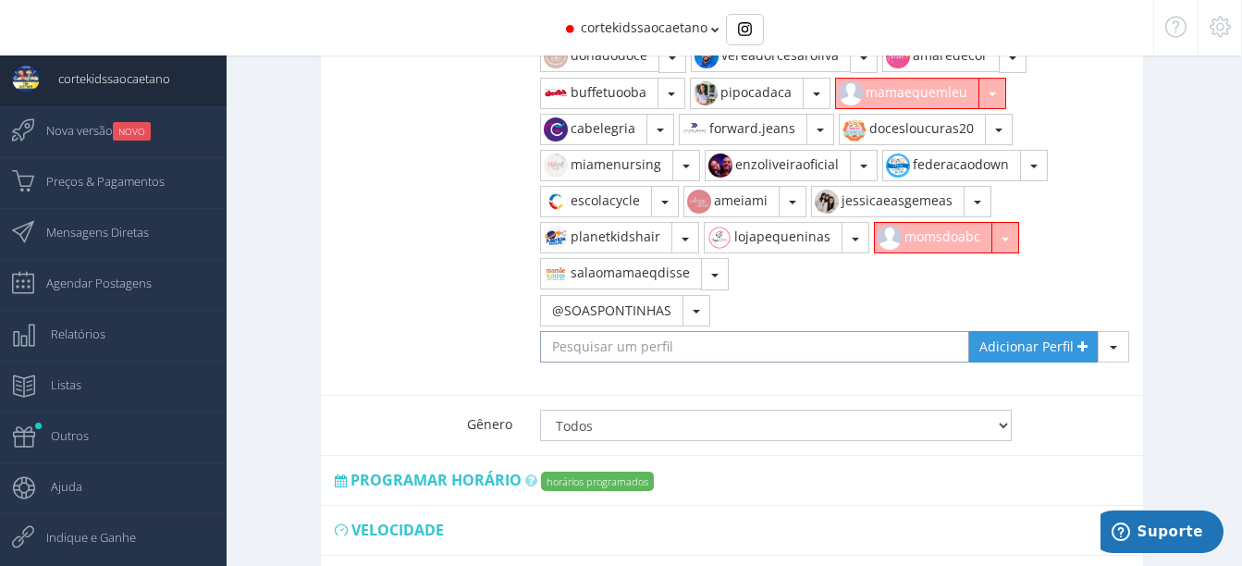
click at [670, 335] on input "text" at bounding box center [754, 346] width 429 height 31
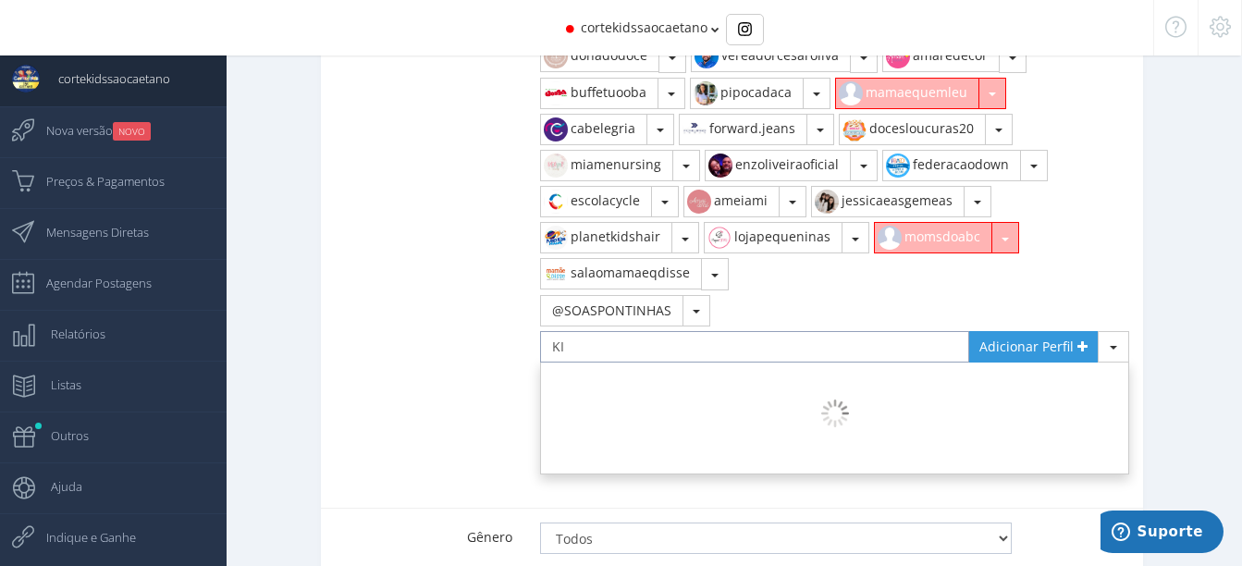
type input "K"
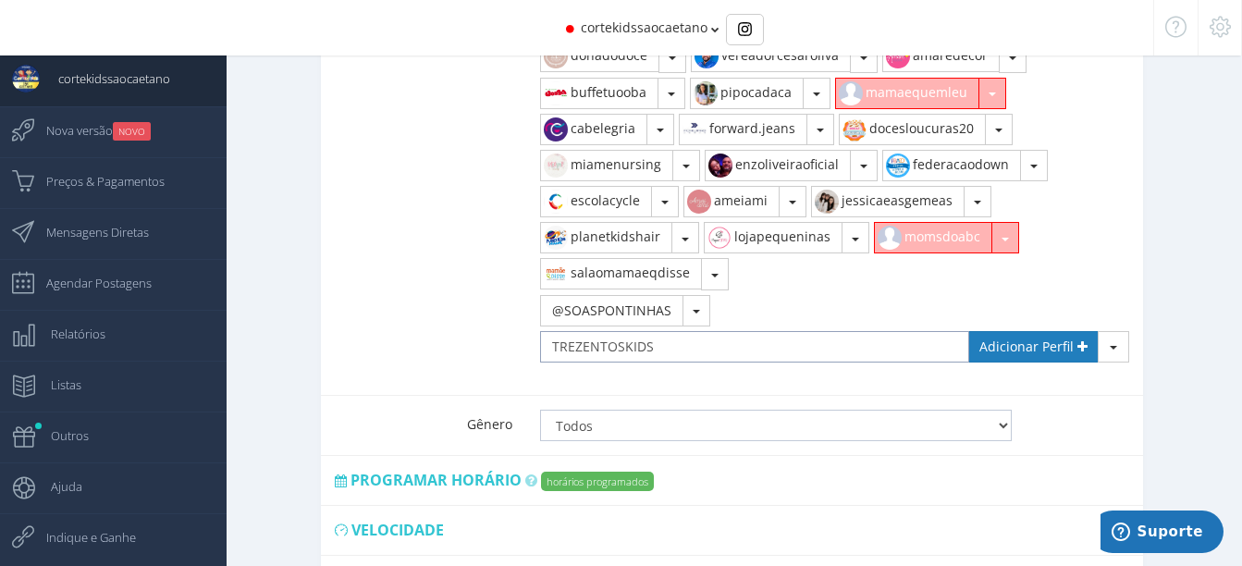
type input "TREZENTOSKIDS"
click at [1001, 338] on span "Adicionar Perfil" at bounding box center [1026, 347] width 94 height 18
